Goal: Contribute content

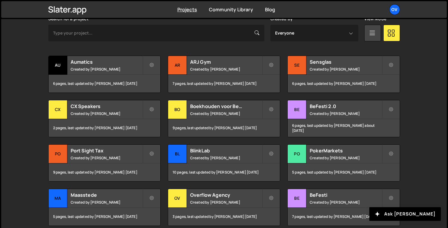
scroll to position [196, 0]
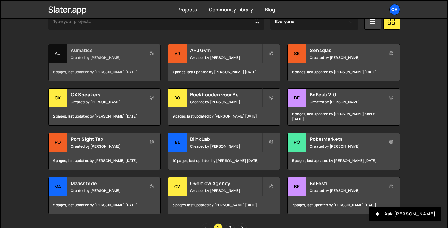
click at [115, 52] on h2 "Aumatics" at bounding box center [107, 50] width 72 height 7
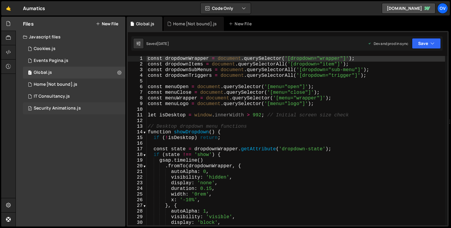
click at [77, 105] on div "2 Security Animations.js 0" at bounding box center [74, 109] width 102 height 12
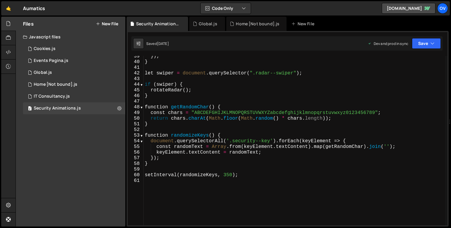
scroll to position [221, 0]
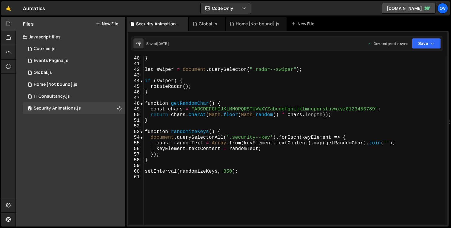
click at [211, 109] on div "} let swiper = document . querySelector ( ".radar--swiper" ) ; if ( swiper ) { …" at bounding box center [293, 146] width 301 height 181
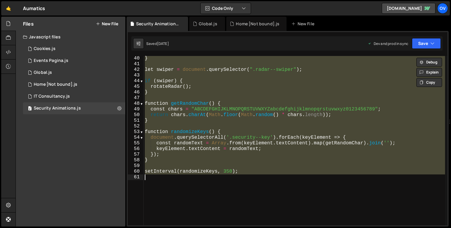
type textarea "// setInterval(randomizeKeys, 350);"
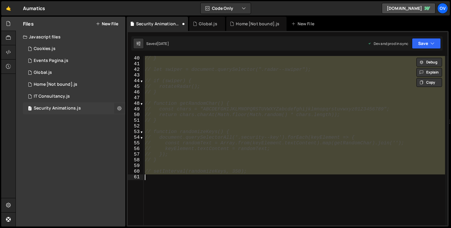
click at [119, 110] on icon at bounding box center [119, 109] width 4 height 6
type input "Security Animations"
radio input "true"
checkbox input "true"
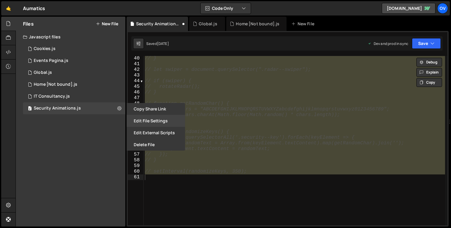
click at [145, 122] on button "Edit File Settings" at bounding box center [155, 121] width 58 height 12
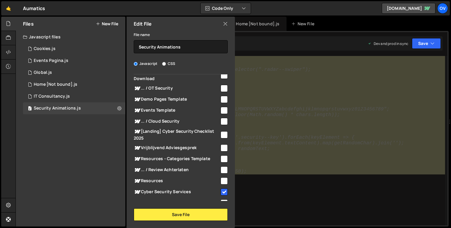
scroll to position [0, 0]
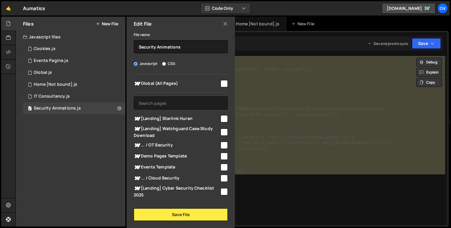
click at [223, 23] on icon at bounding box center [225, 24] width 5 height 7
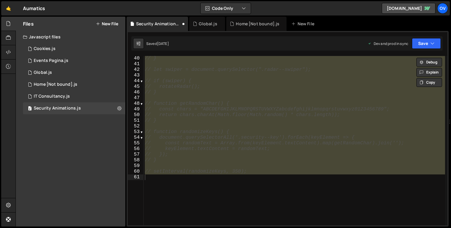
click at [252, 111] on div "// } // let swiper = document.querySelector(".radar--swiper"); // if (swiper) {…" at bounding box center [293, 141] width 301 height 170
type textarea "// const chars = "ABCDEFGHIJKLMNOPQRSTUVWXYZabcdefghijklmnopqrstuvwxyz012345678…"
